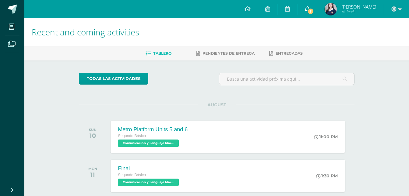
click at [310, 7] on icon at bounding box center [307, 8] width 5 height 5
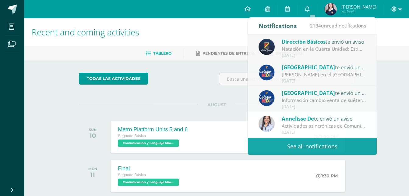
click at [398, 50] on ul "Tablero Pendientes de entrega Entregadas" at bounding box center [224, 53] width 385 height 10
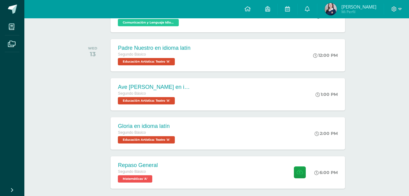
scroll to position [191, 0]
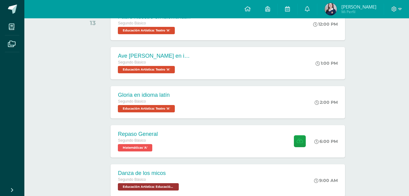
click at [358, 7] on span "[PERSON_NAME]" at bounding box center [359, 7] width 35 height 6
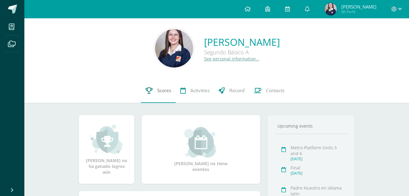
click at [157, 91] on span "Scores" at bounding box center [164, 90] width 14 height 6
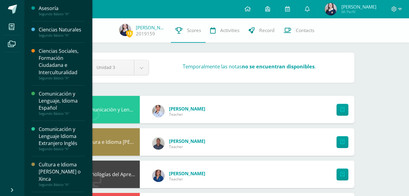
click at [42, 58] on div "Ciencias Sociales, Formación Ciudadana e Interculturalidad" at bounding box center [62, 62] width 46 height 28
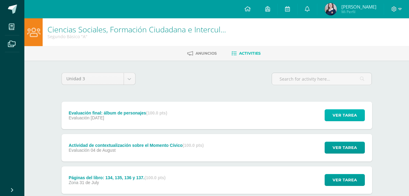
click at [343, 115] on span "Ver tarea" at bounding box center [345, 114] width 24 height 11
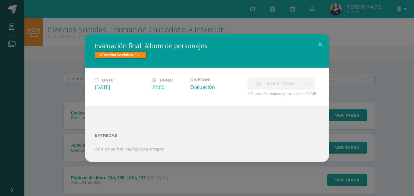
click at [310, 82] on icon at bounding box center [309, 83] width 5 height 5
click at [312, 81] on link at bounding box center [309, 83] width 12 height 12
click at [365, 75] on div "Evaluación final: álbum de personajes Ciencias Sociales, Formación Ciudadana e …" at bounding box center [206, 97] width 409 height 127
